Goal: Complete application form

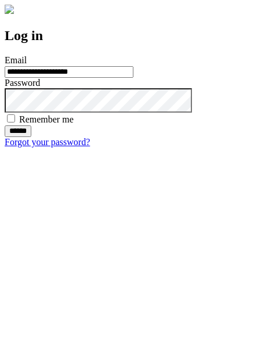
type input "**********"
click at [31, 137] on input "******" at bounding box center [18, 131] width 27 height 12
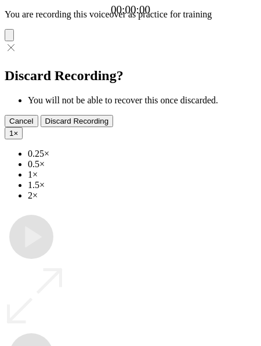
type input "**********"
